Goal: Communication & Community: Ask a question

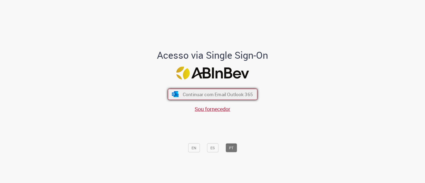
click at [204, 94] on span "Continuar com Email Outlook 365" at bounding box center [217, 94] width 70 height 6
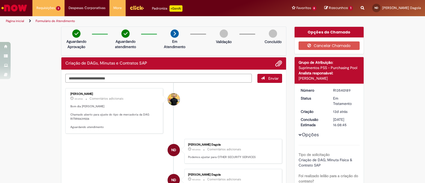
click at [118, 81] on textarea "Digite sua mensagem aqui..." at bounding box center [158, 78] width 186 height 9
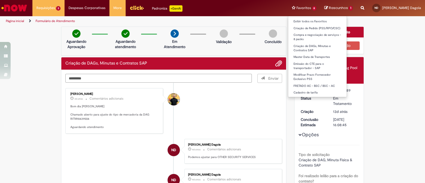
type textarea "*********"
